Goal: Transaction & Acquisition: Purchase product/service

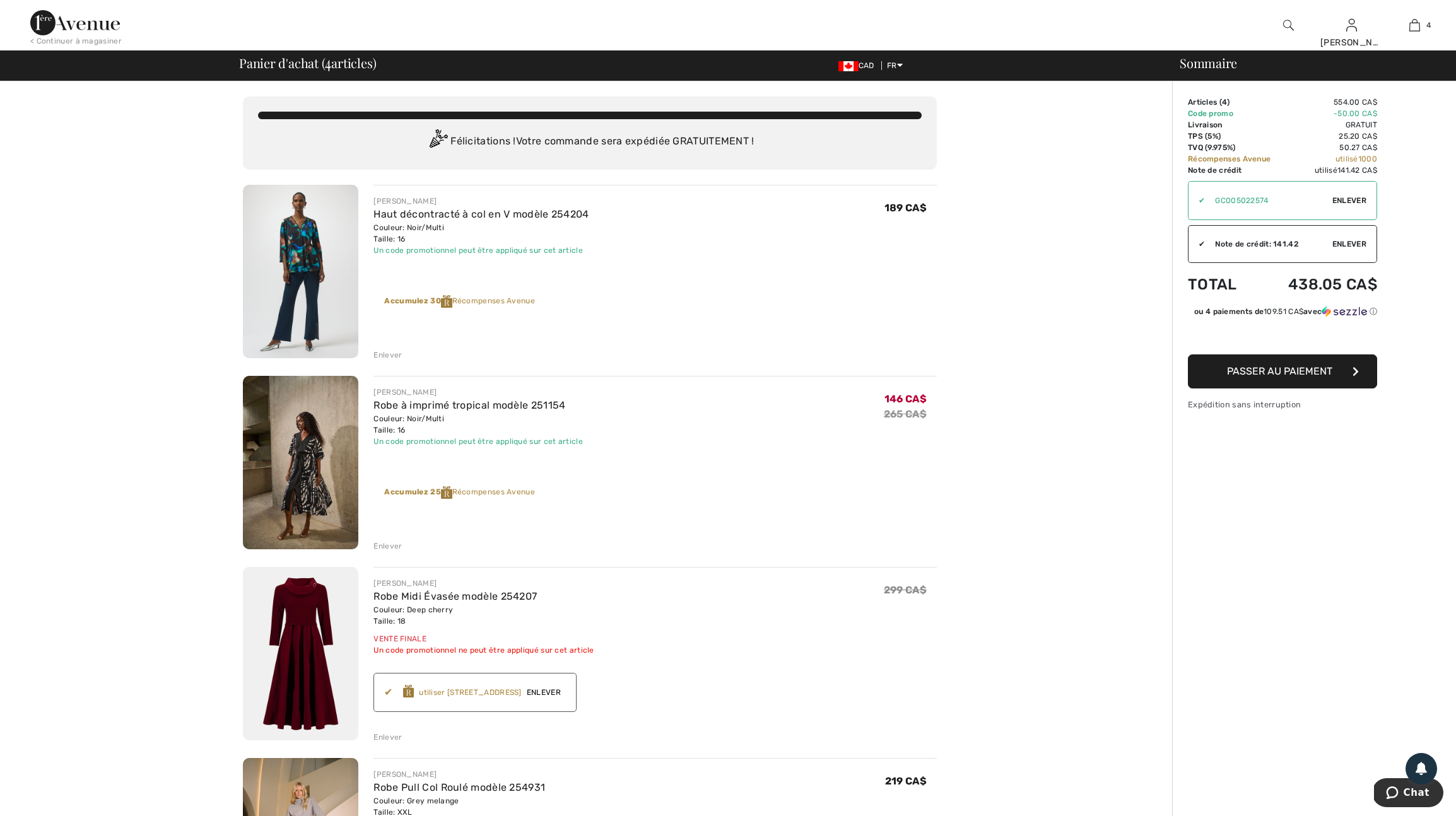
click at [308, 276] on img at bounding box center [300, 272] width 115 height 173
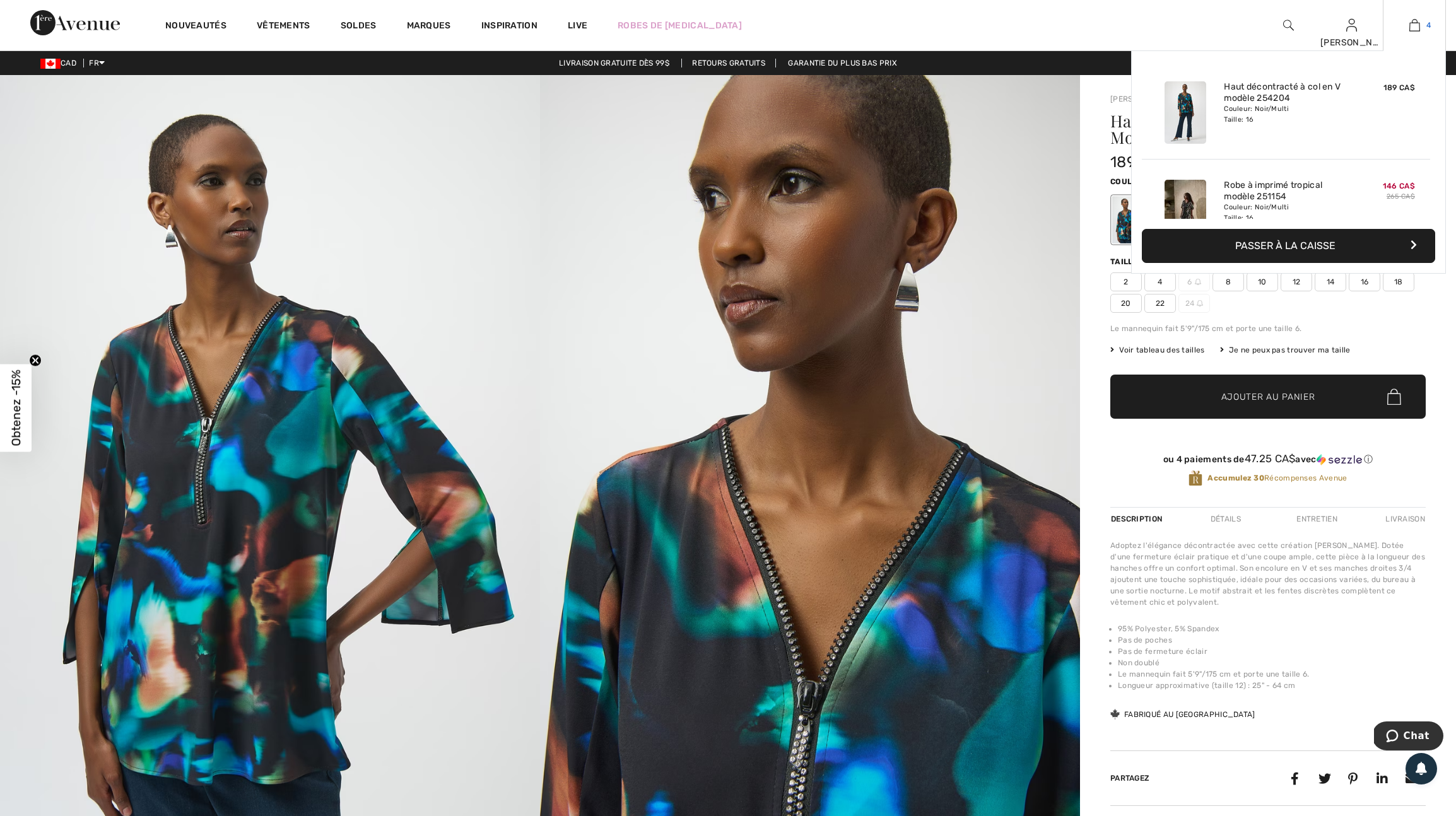
click at [1417, 23] on img at bounding box center [1414, 25] width 11 height 15
